Goal: Task Accomplishment & Management: Complete application form

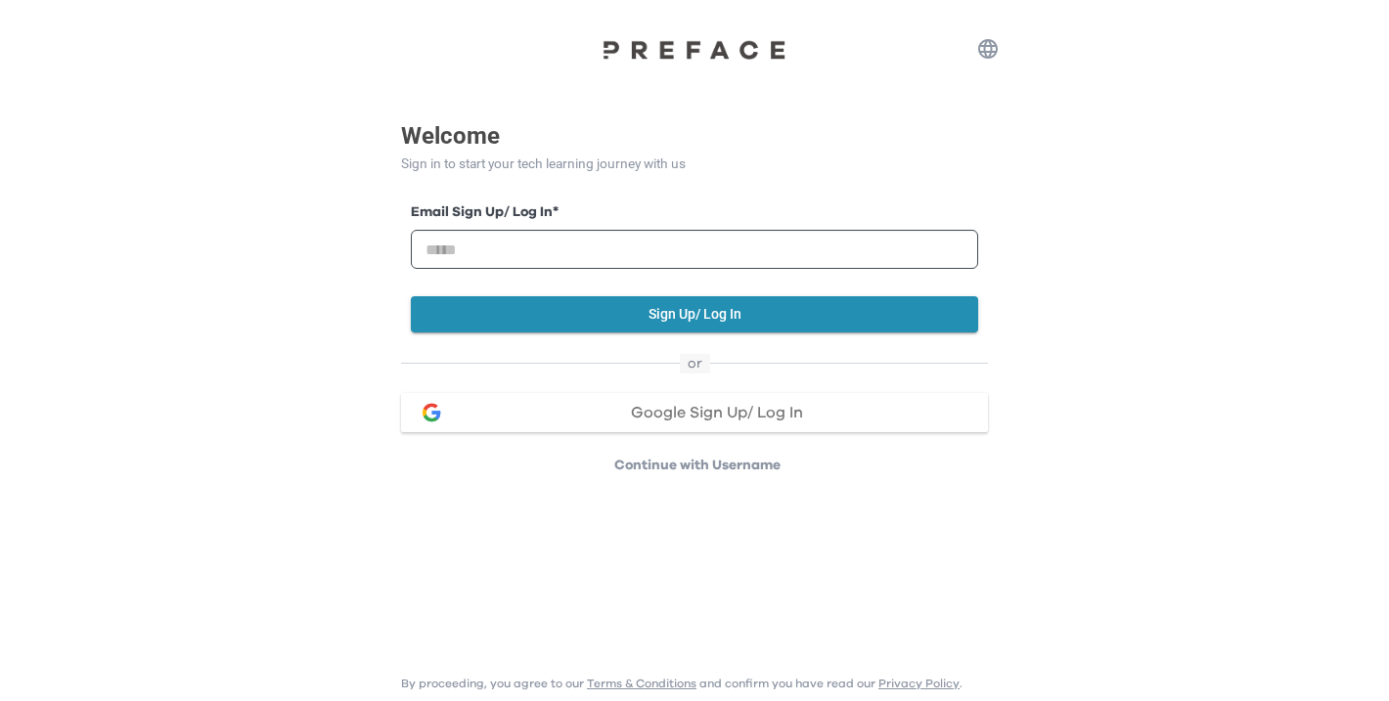
click at [700, 413] on span "Google Sign Up/ Log In" at bounding box center [717, 413] width 172 height 16
click at [694, 239] on input "email" at bounding box center [694, 249] width 567 height 39
click at [165, 490] on html "Welcome Sign in to start your tech learning journey with us Email Sign Up/ Log …" at bounding box center [694, 249] width 1389 height 499
click at [637, 452] on div "Email Sign Up/ Log In * Sign Up/ Log In or Google Sign Up/ Log In Continue with…" at bounding box center [694, 324] width 587 height 302
click at [651, 485] on html "Welcome Sign in to start your tech learning journey with us Email Sign Up/ Log …" at bounding box center [694, 249] width 1389 height 499
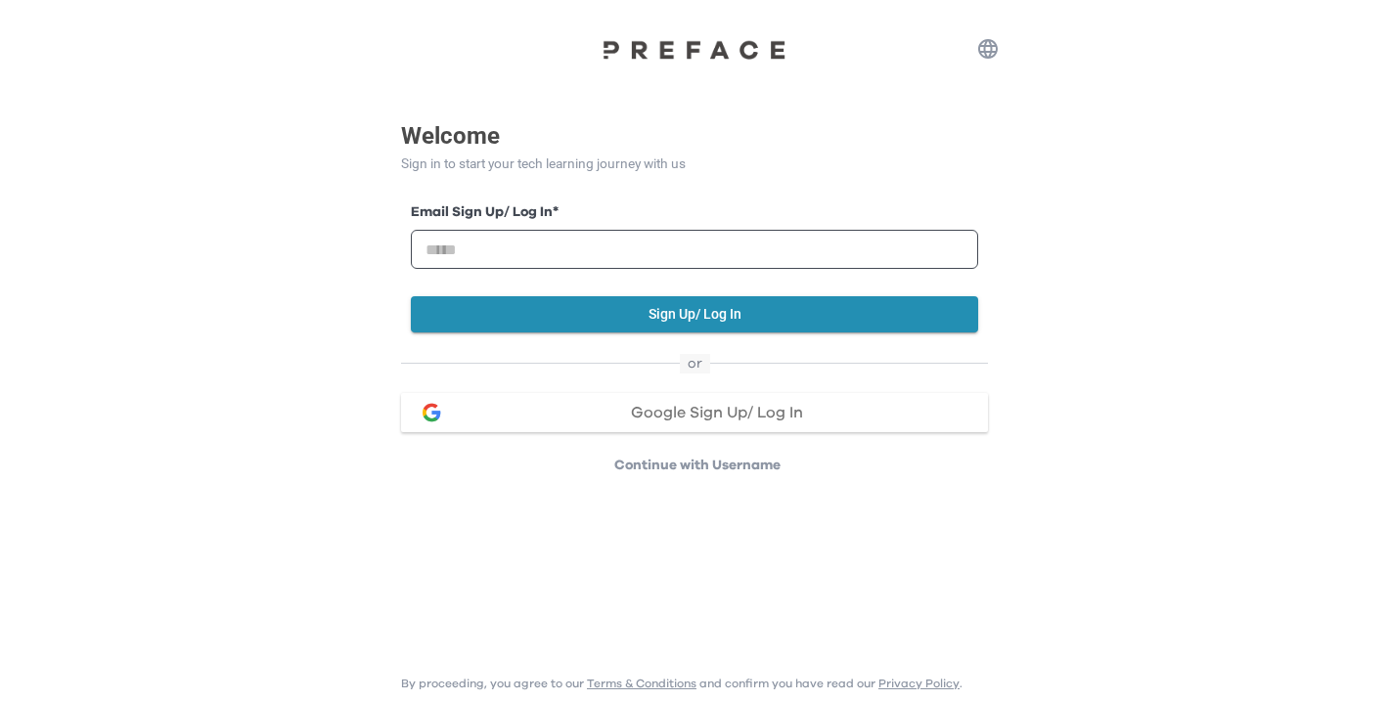
click at [636, 462] on p "Continue with Username" at bounding box center [697, 466] width 581 height 20
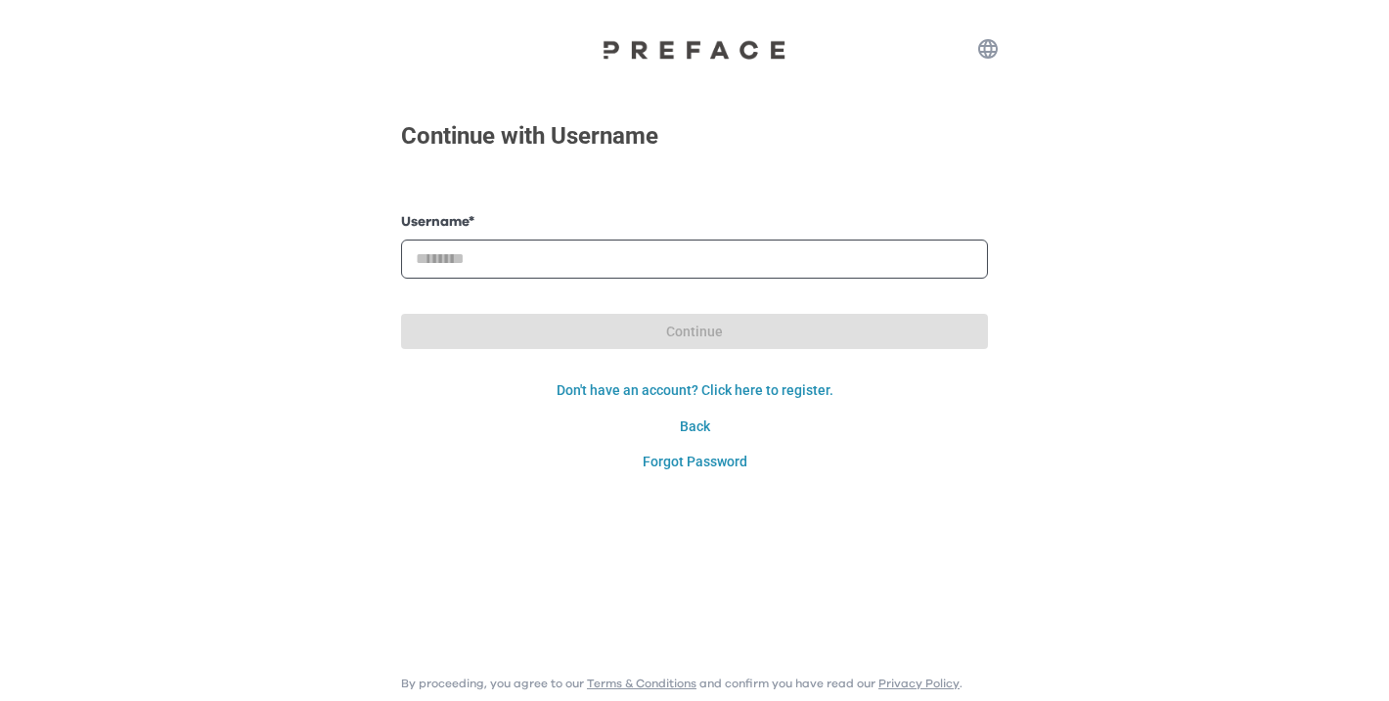
click at [601, 236] on div "Username *" at bounding box center [694, 245] width 587 height 67
click at [601, 259] on input "text" at bounding box center [694, 259] width 587 height 39
click at [273, 285] on div "Continue with Username Username * Password * Continue Login Don't have an accou…" at bounding box center [694, 240] width 1389 height 480
